Goal: Information Seeking & Learning: Find specific fact

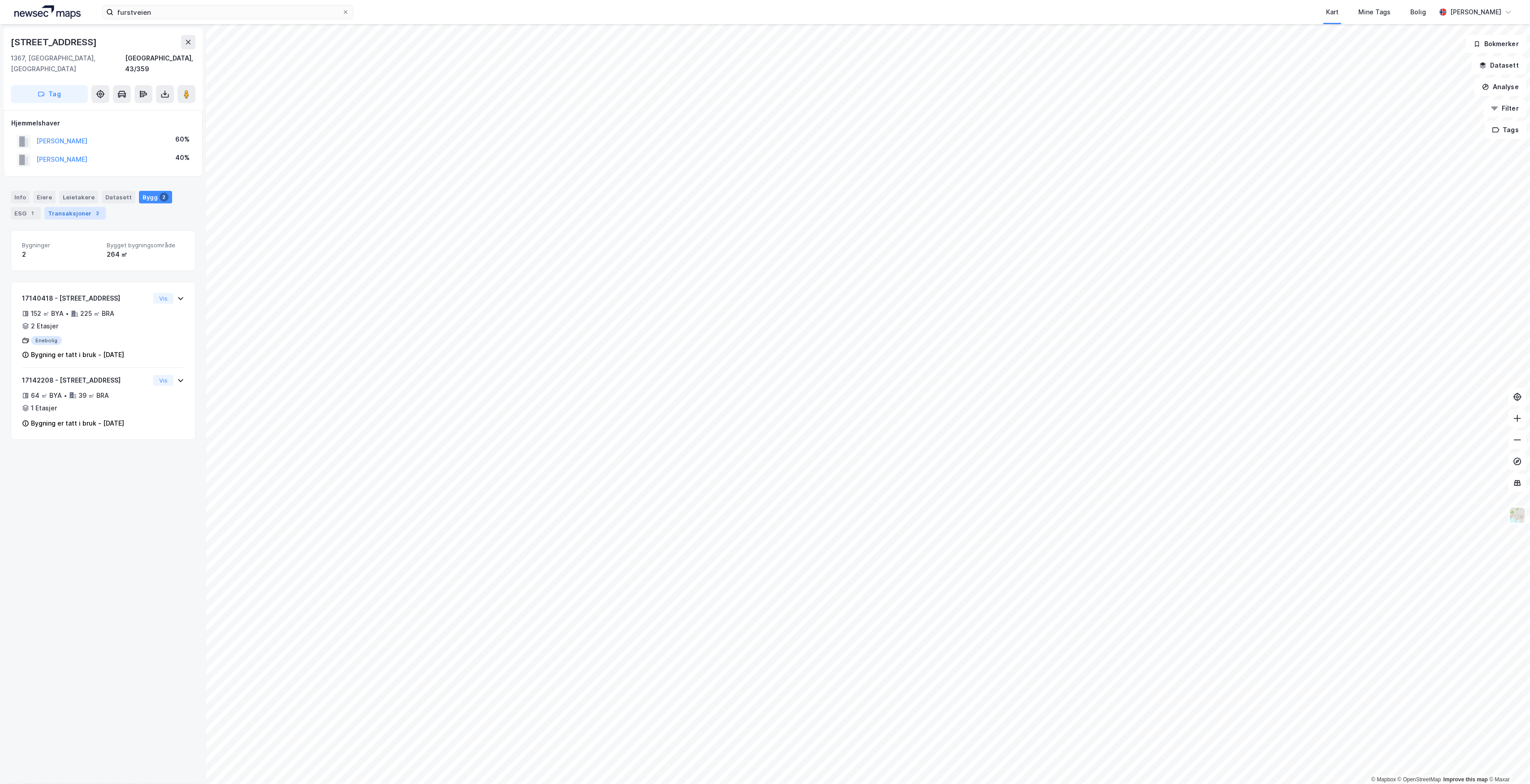
click at [54, 207] on div "Transaksjoner 2" at bounding box center [75, 213] width 62 height 13
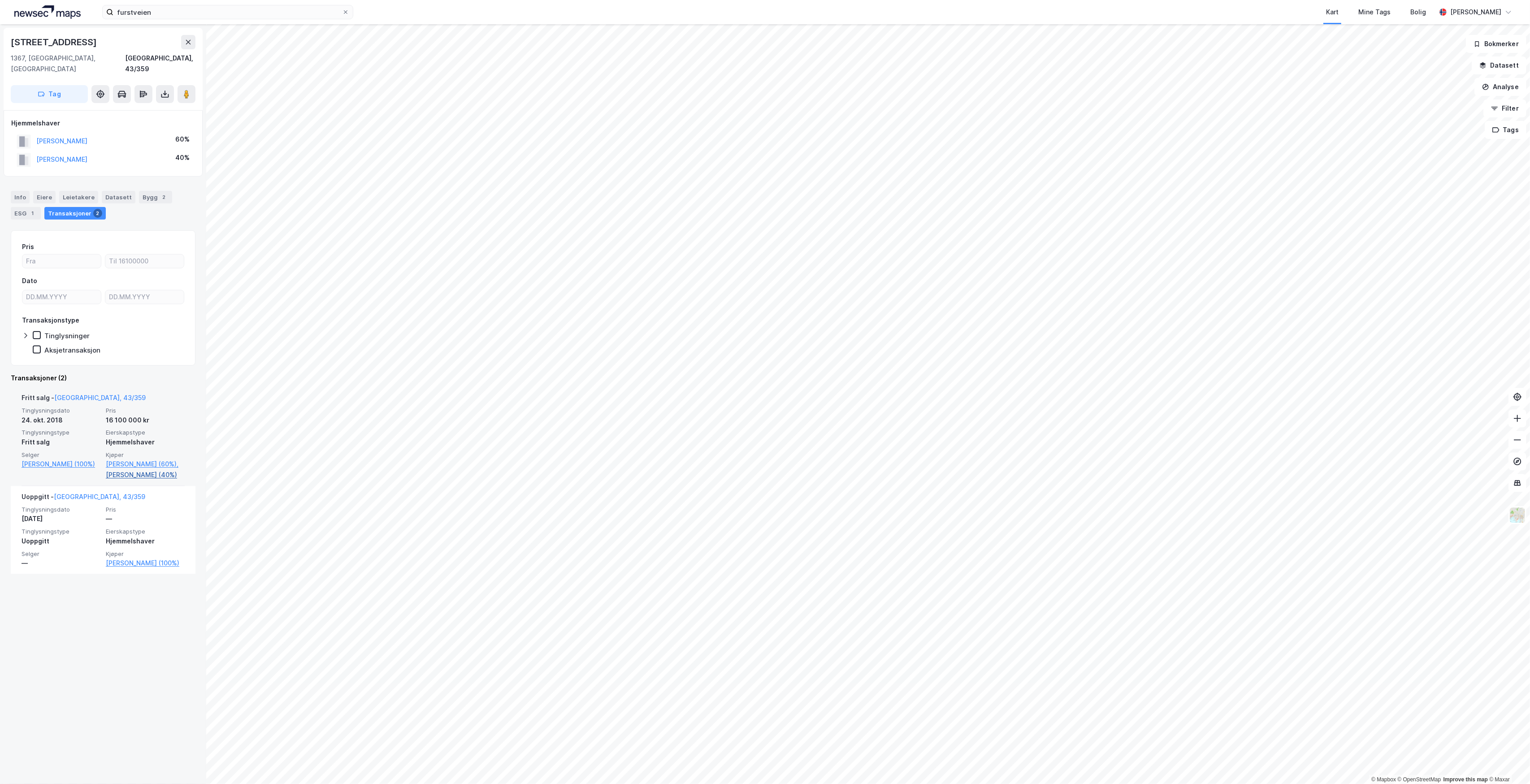
click at [146, 479] on link "[PERSON_NAME] (40%)" at bounding box center [145, 475] width 79 height 11
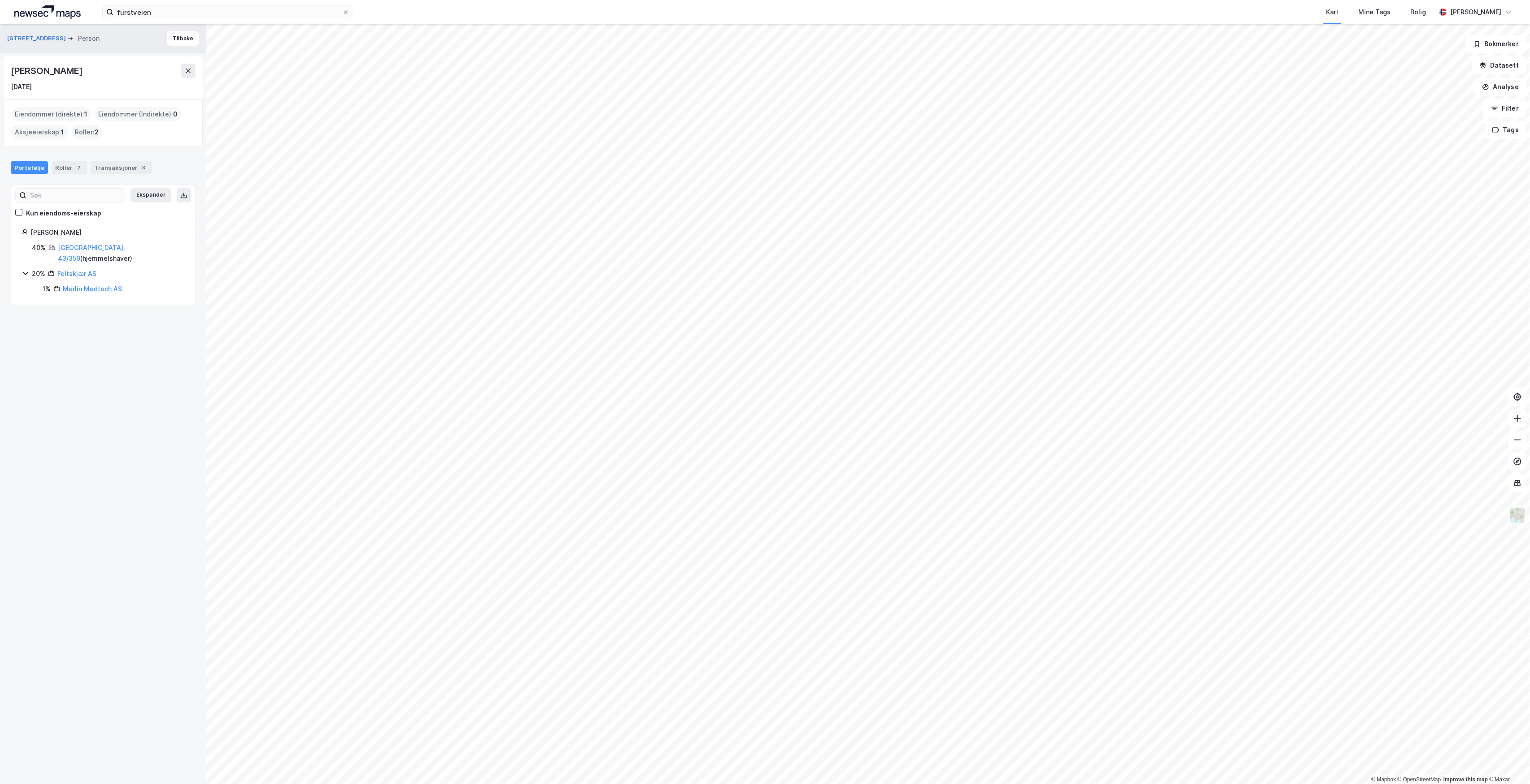
drag, startPoint x: 101, startPoint y: 231, endPoint x: 32, endPoint y: 232, distance: 69.0
click at [32, 232] on div "[PERSON_NAME]" at bounding box center [107, 232] width 154 height 11
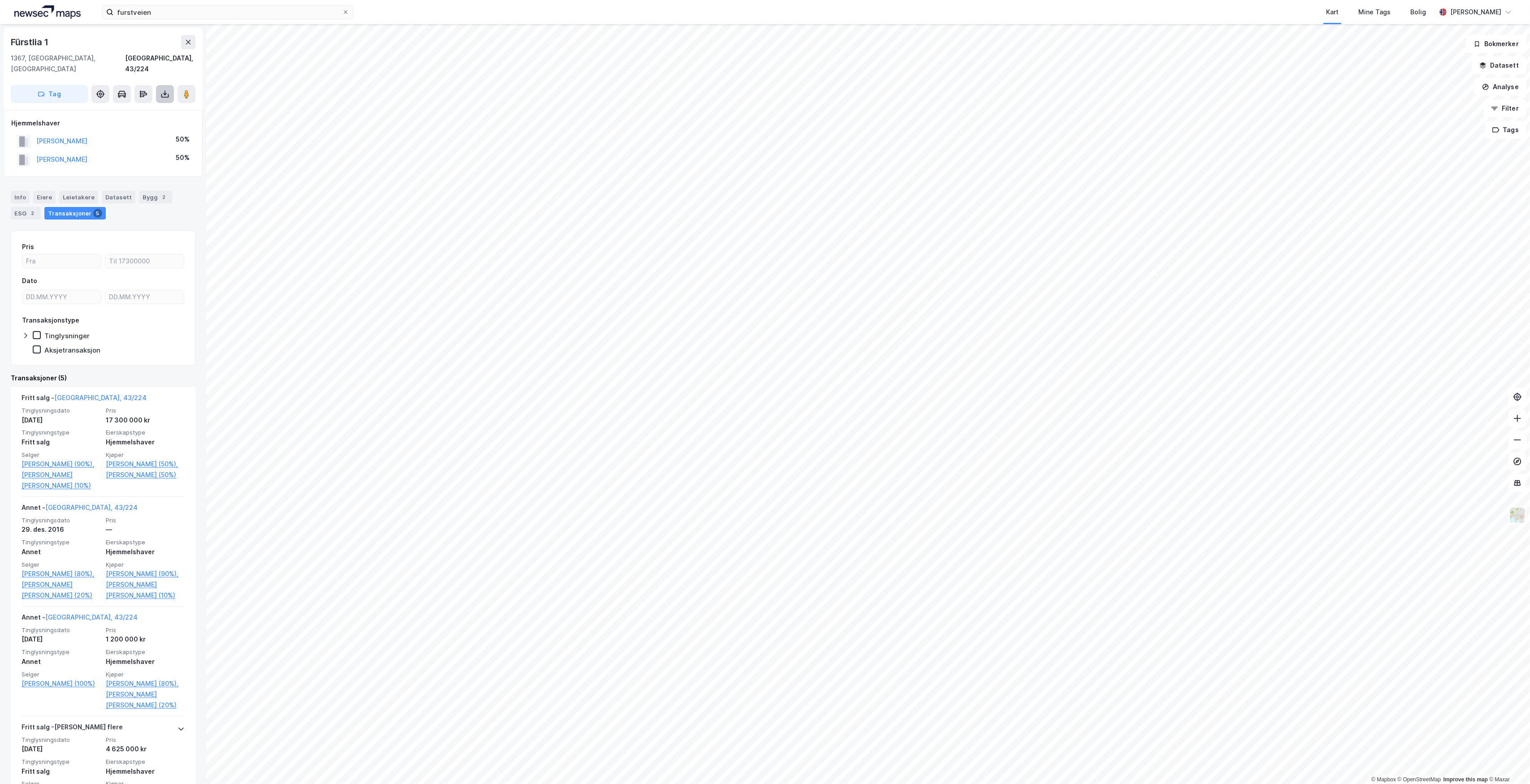
click at [161, 90] on icon at bounding box center [165, 94] width 9 height 9
click at [149, 105] on div "Last ned grunnbok" at bounding box center [126, 112] width 95 height 14
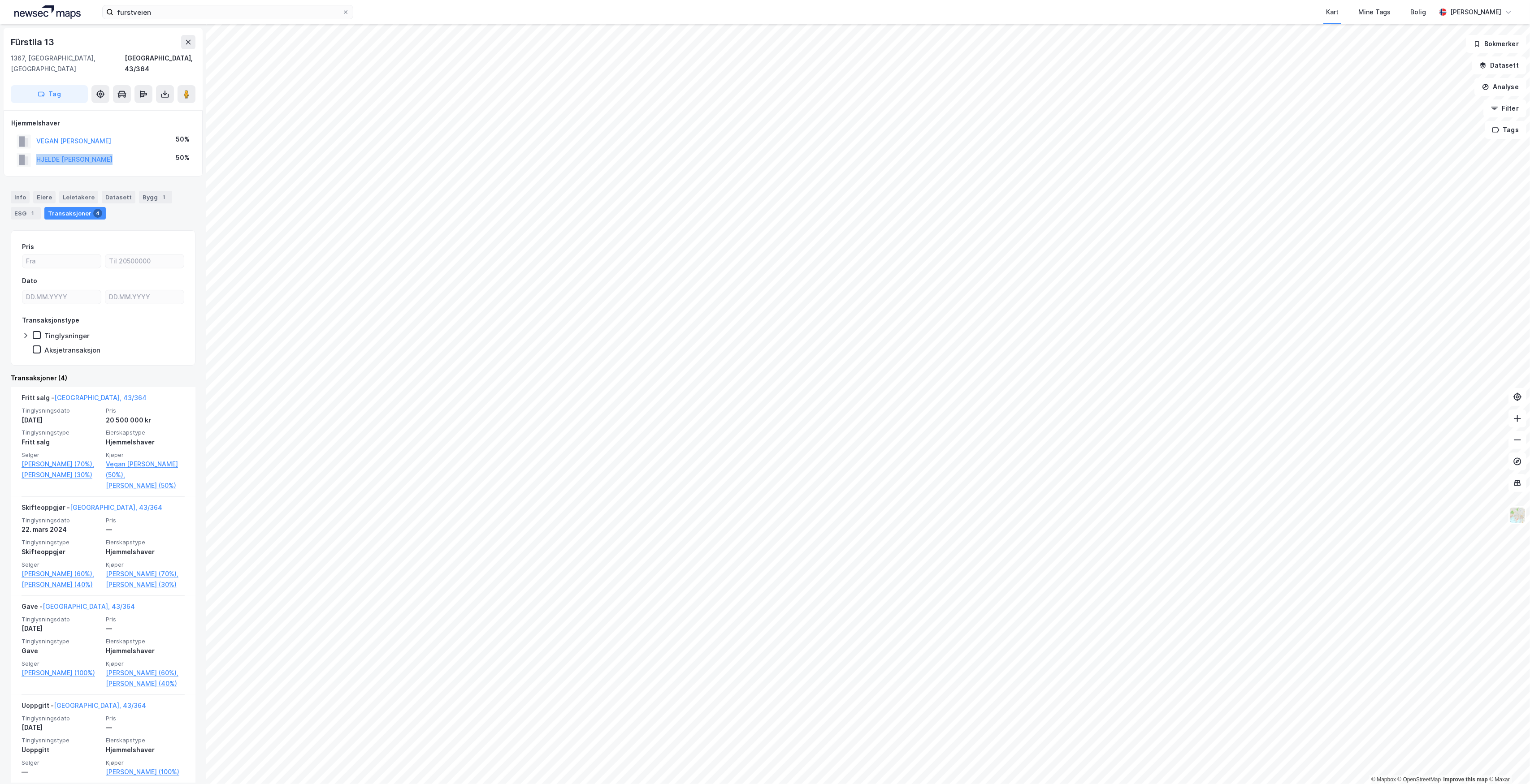
drag, startPoint x: 125, startPoint y: 144, endPoint x: 30, endPoint y: 149, distance: 95.1
click at [30, 151] on div "HJELDE [PERSON_NAME] 50%" at bounding box center [103, 160] width 184 height 18
copy button "HJELDE [PERSON_NAME]"
drag, startPoint x: 133, startPoint y: 128, endPoint x: 34, endPoint y: 128, distance: 99.0
click at [34, 132] on div "VEGAN [PERSON_NAME] 50%" at bounding box center [103, 141] width 184 height 18
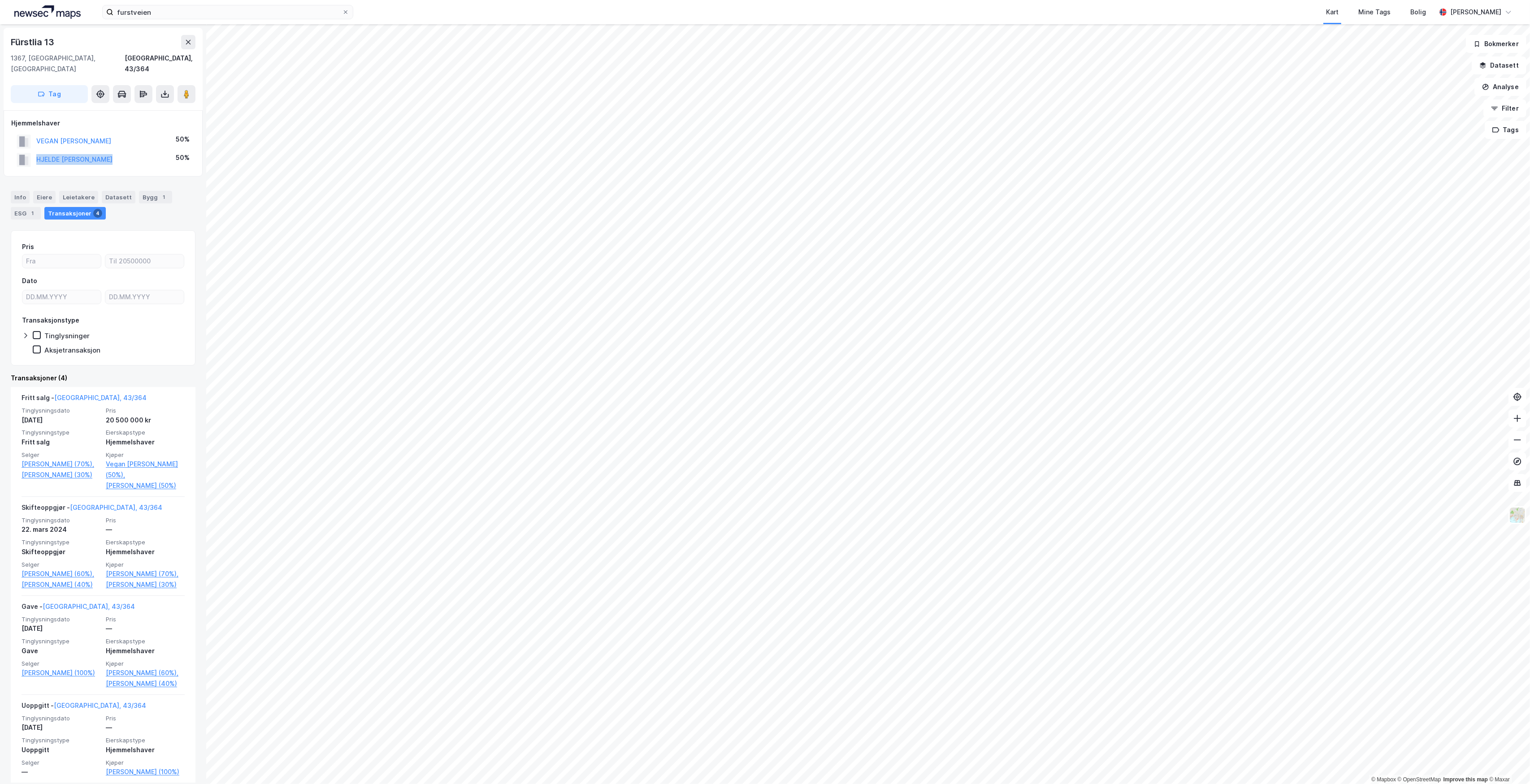
copy button "VEGAN [PERSON_NAME]"
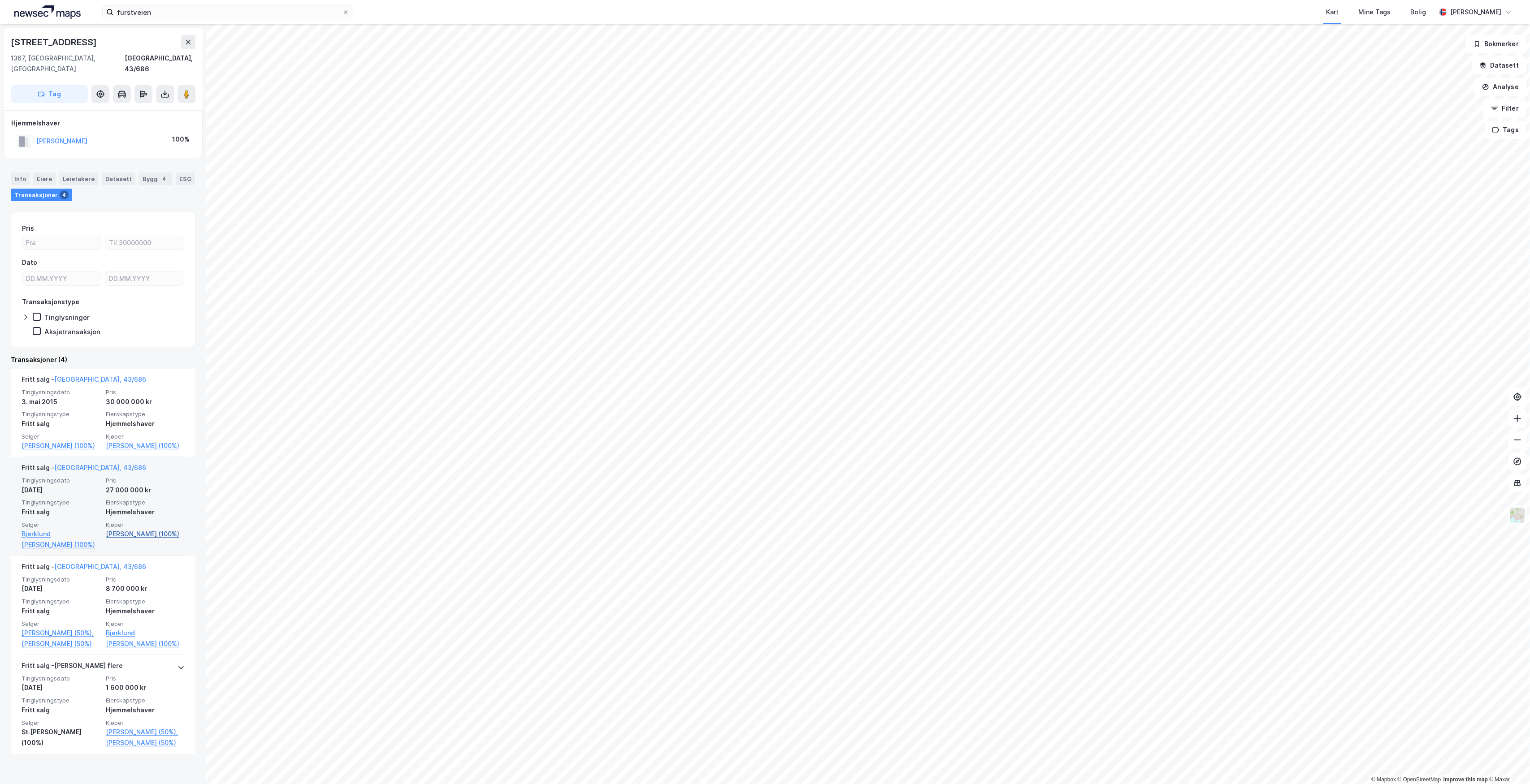
click at [138, 536] on link "[PERSON_NAME] (100%)" at bounding box center [145, 534] width 79 height 11
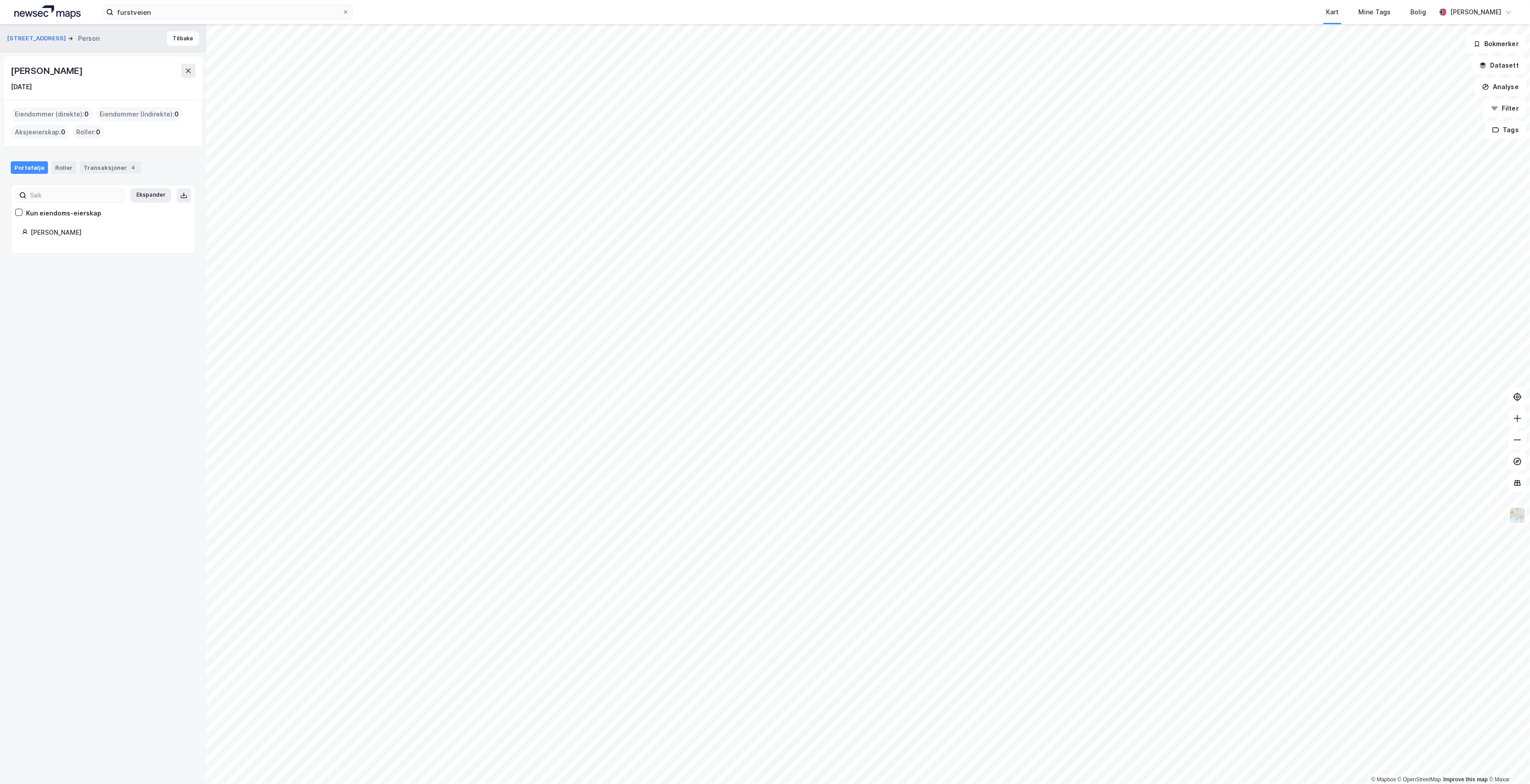
click at [84, 234] on div "[PERSON_NAME]" at bounding box center [107, 232] width 154 height 11
click at [176, 38] on button "Tilbake" at bounding box center [183, 39] width 32 height 14
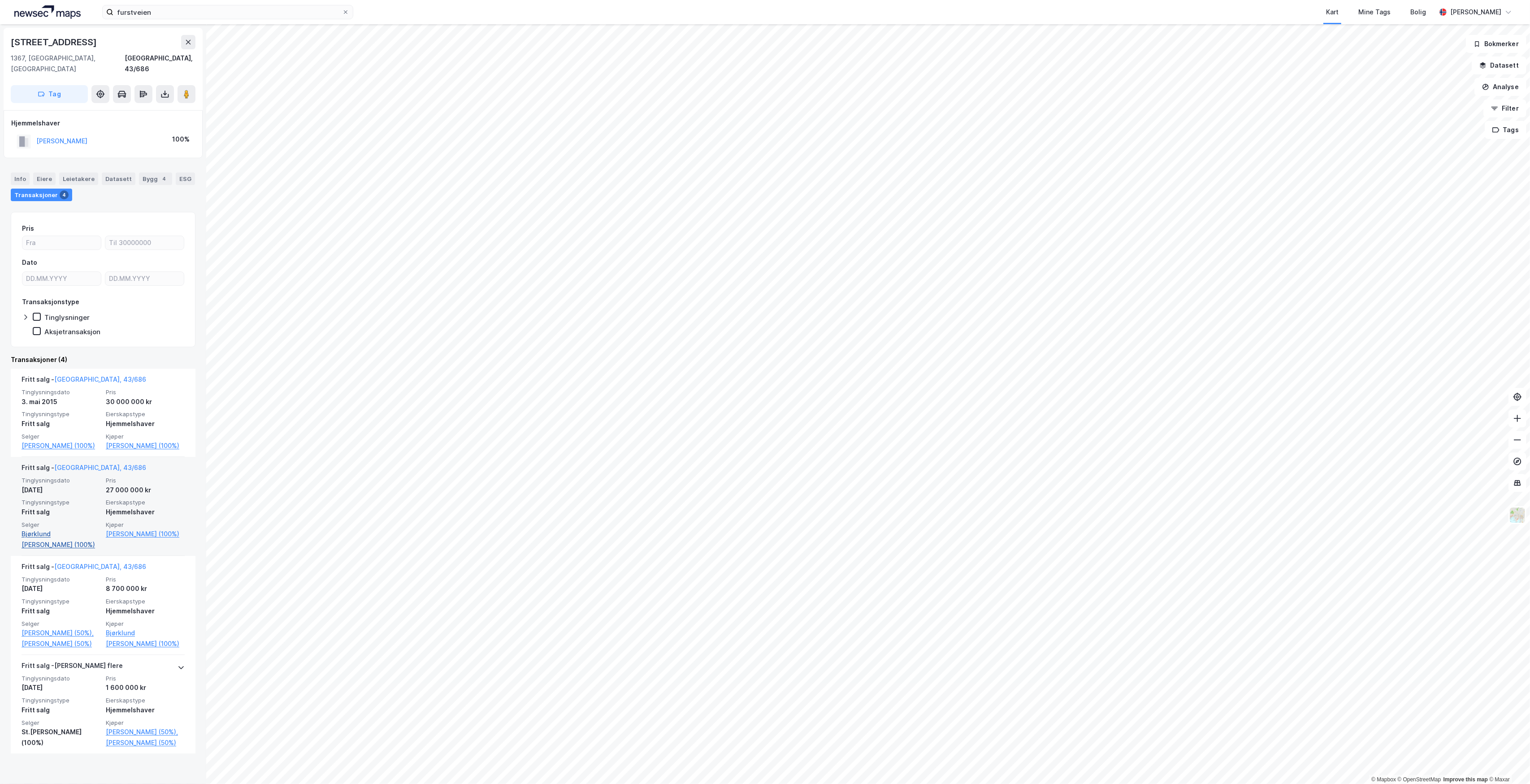
click at [58, 536] on link "Bjørklund [PERSON_NAME] (100%)" at bounding box center [61, 539] width 79 height 22
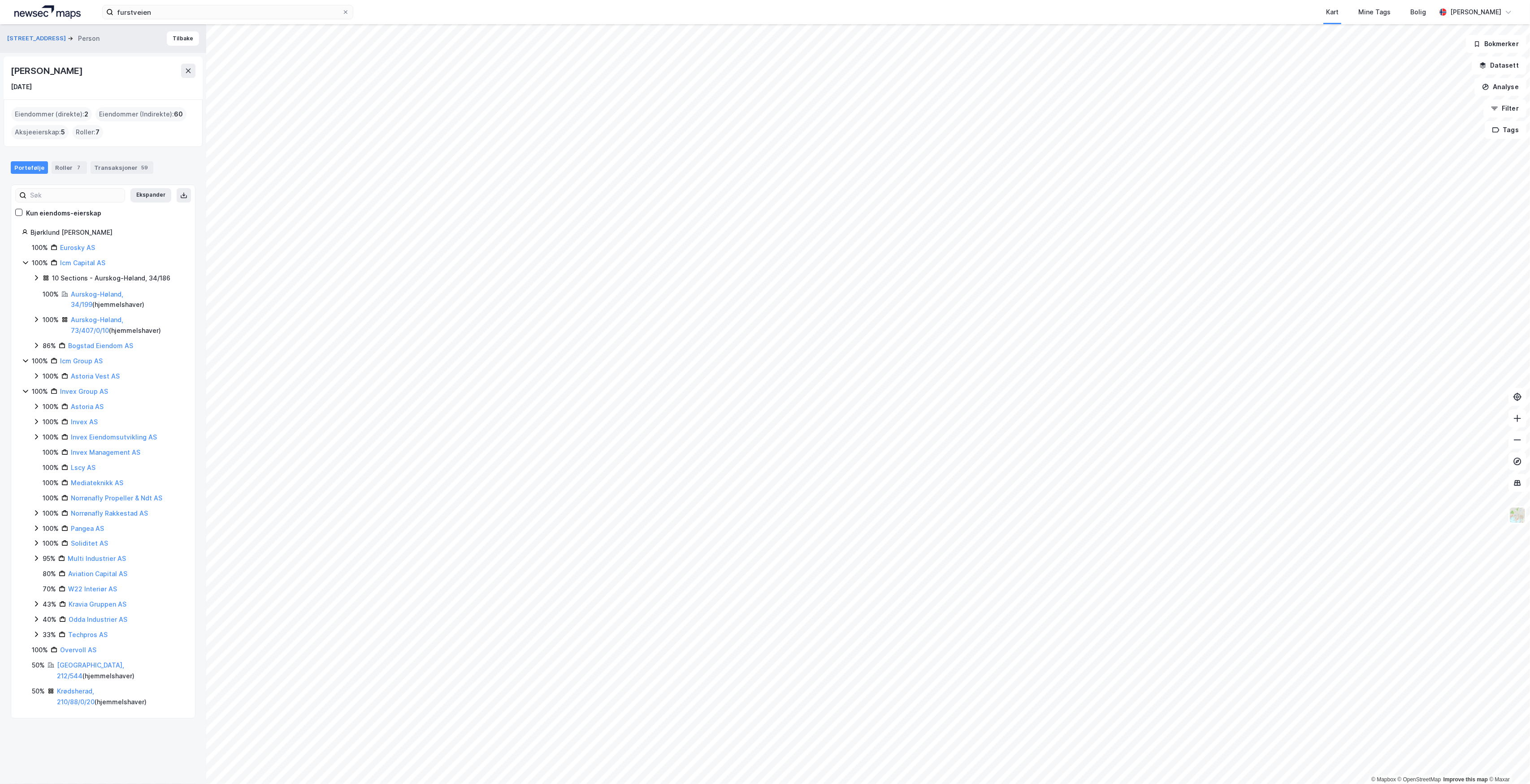
drag, startPoint x: 116, startPoint y: 232, endPoint x: 32, endPoint y: 236, distance: 84.1
click at [32, 236] on div "Bjørklund [PERSON_NAME]" at bounding box center [107, 232] width 154 height 11
copy div "Bjørklund [PERSON_NAME]"
